Goal: Task Accomplishment & Management: Manage account settings

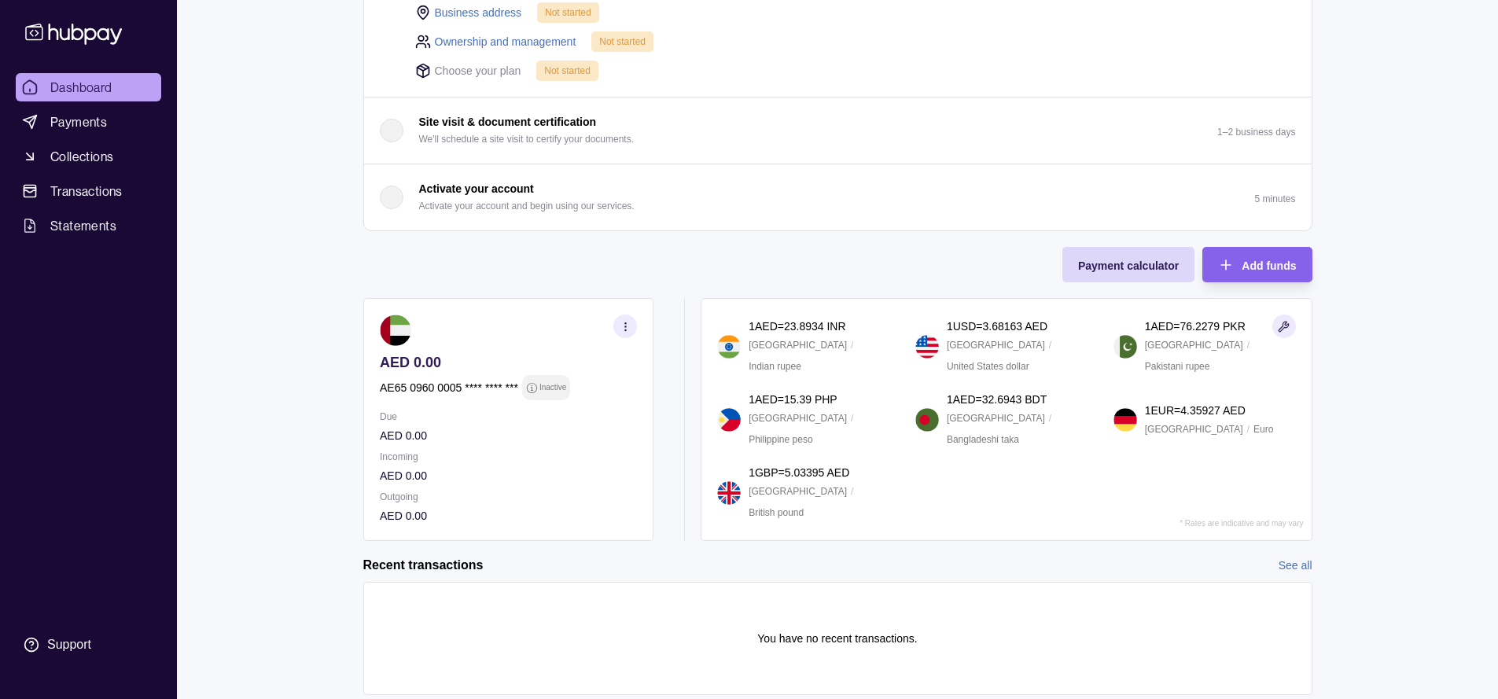
scroll to position [124, 0]
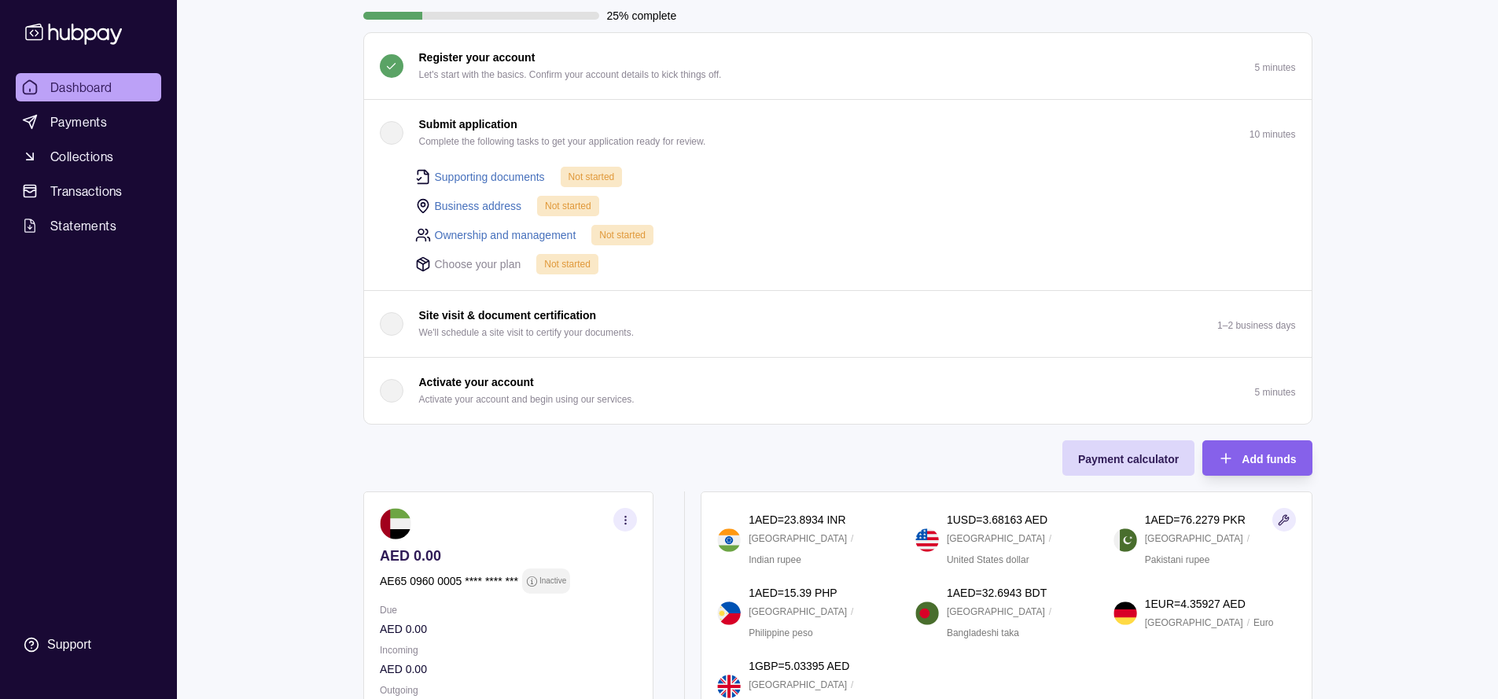
click at [468, 258] on p "Choose your plan" at bounding box center [478, 263] width 86 height 17
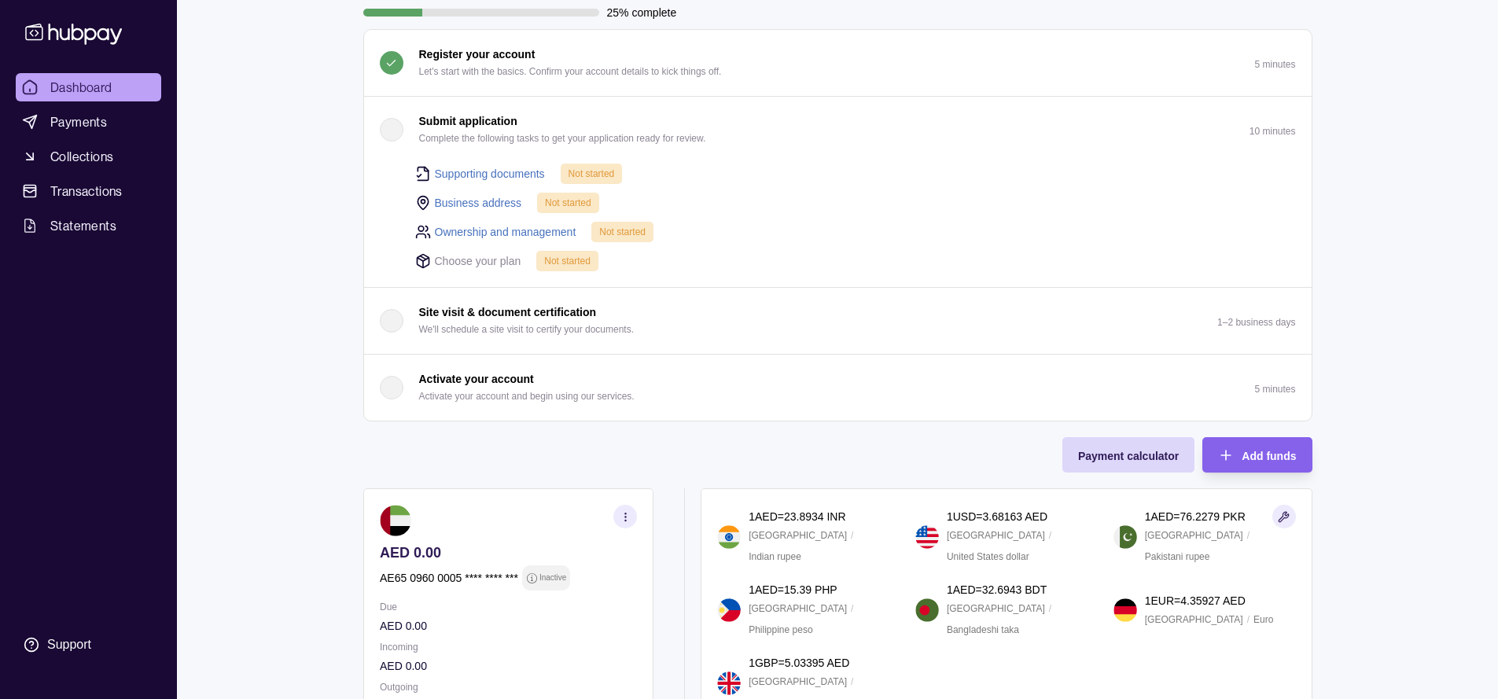
scroll to position [362, 0]
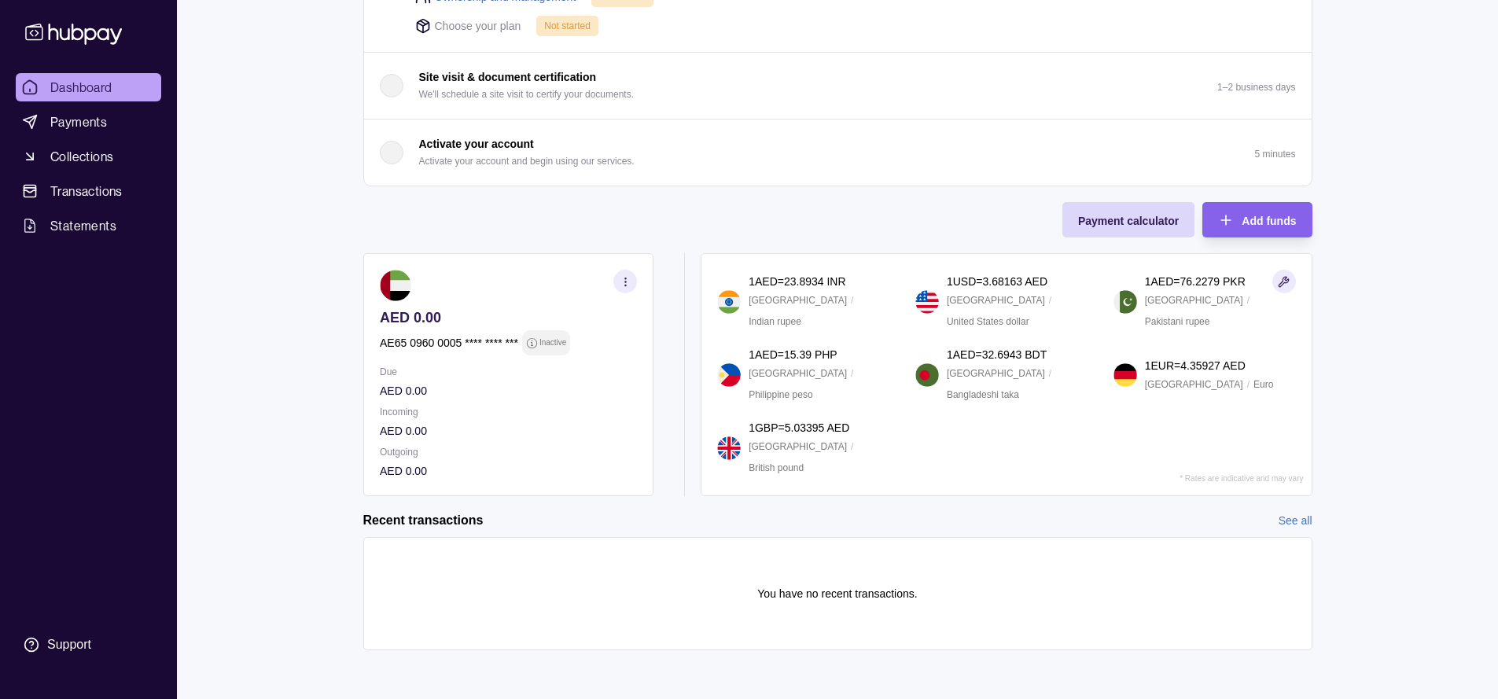
click at [623, 281] on icon "button" at bounding box center [625, 282] width 12 height 12
click at [473, 322] on link "View account details" at bounding box center [457, 320] width 100 height 17
click at [496, 477] on p "AED 0.00" at bounding box center [508, 470] width 257 height 17
click at [1247, 218] on span "Add funds" at bounding box center [1268, 221] width 54 height 13
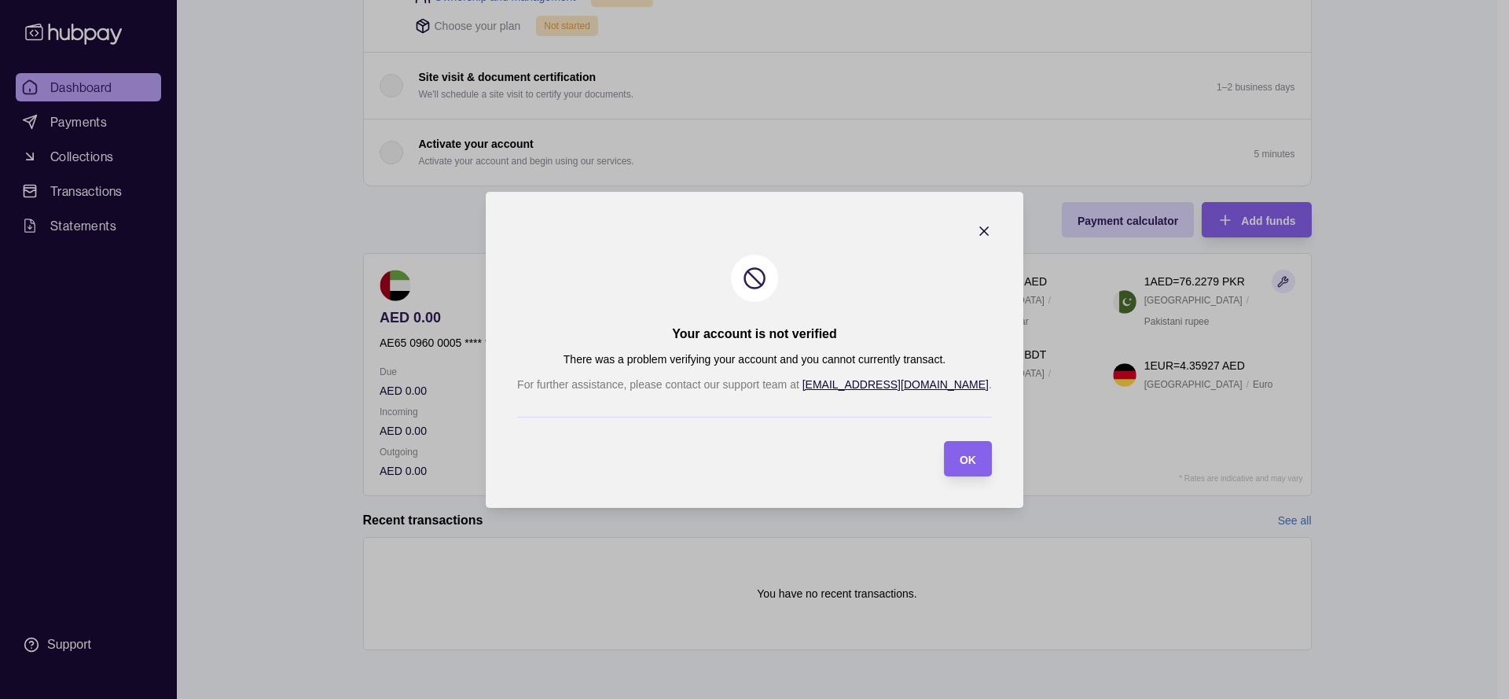
click at [980, 232] on icon "button" at bounding box center [984, 231] width 8 height 8
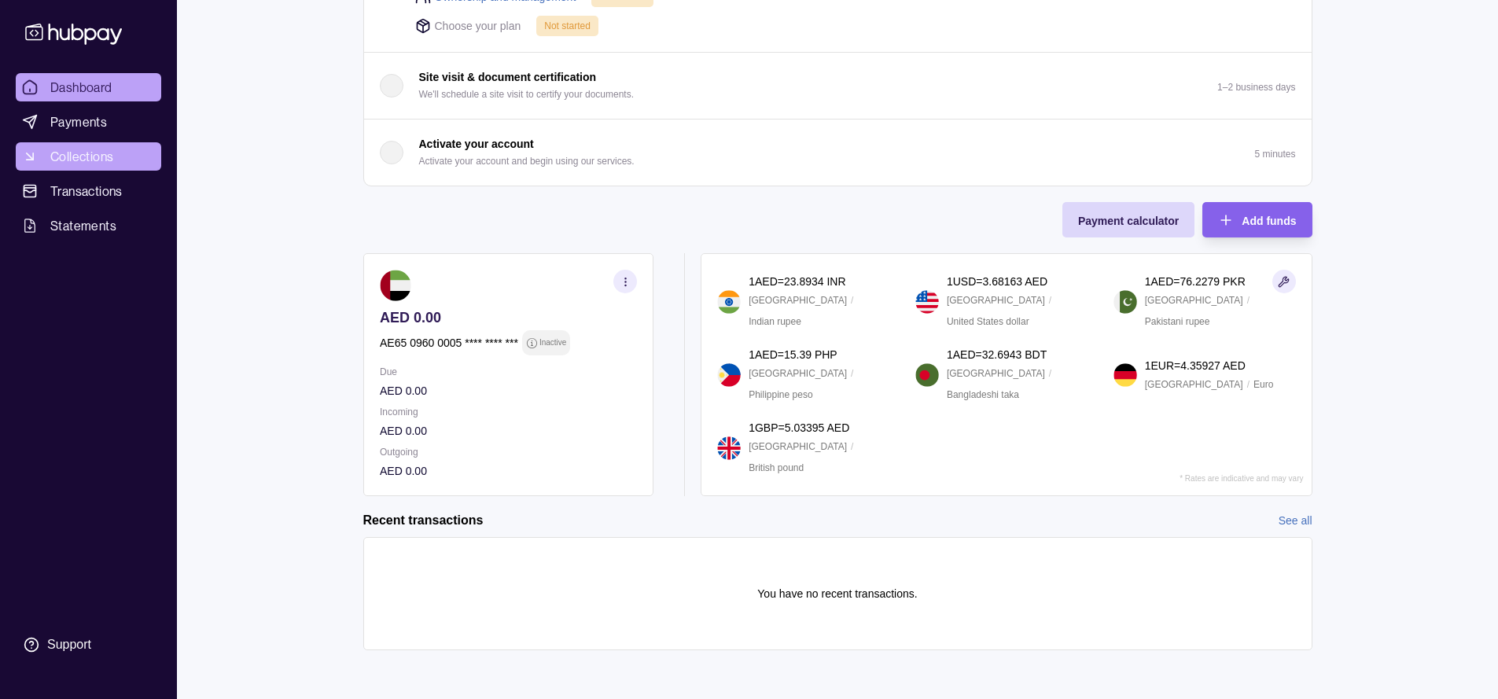
click at [119, 153] on link "Collections" at bounding box center [88, 156] width 145 height 28
